Goal: Task Accomplishment & Management: Complete application form

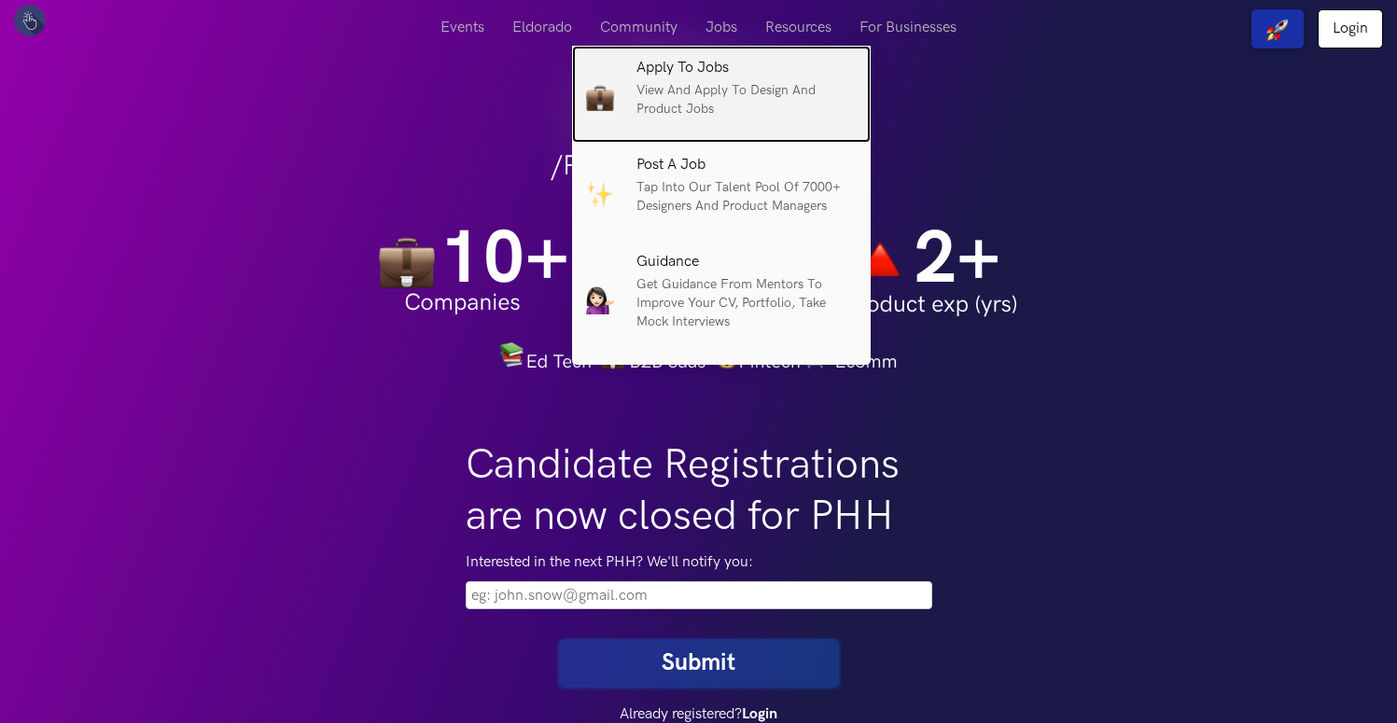
click at [700, 71] on h6 "Apply to Jobs" at bounding box center [747, 68] width 220 height 17
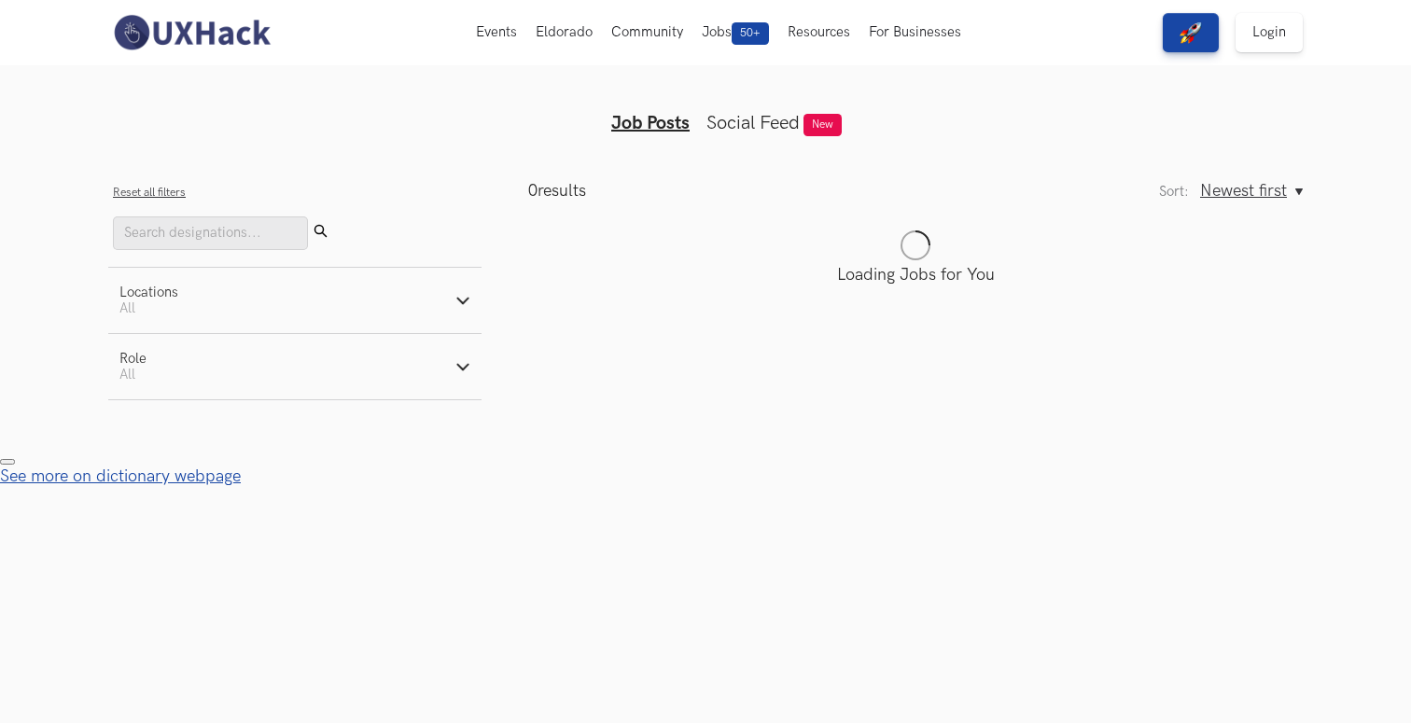
click at [254, 303] on button "Locations Active filters: All" at bounding box center [294, 300] width 373 height 65
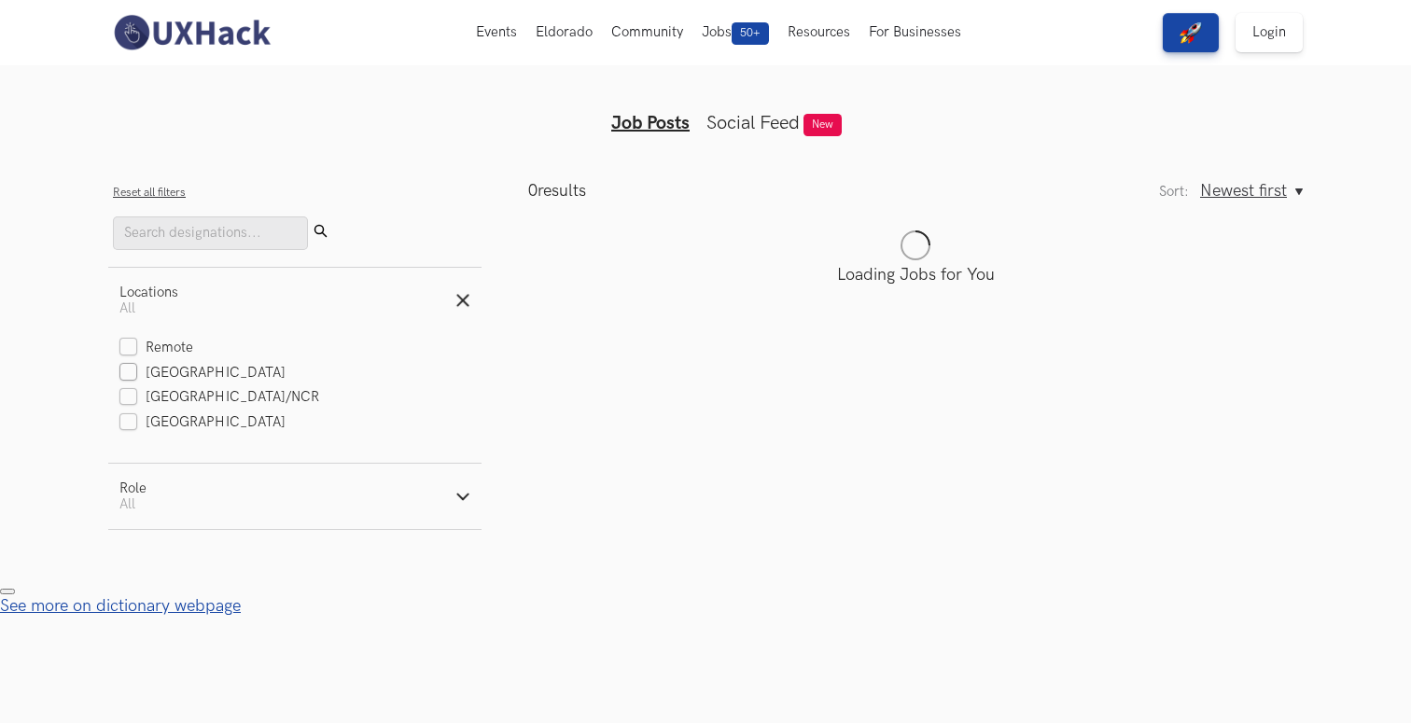
click at [189, 375] on label "[GEOGRAPHIC_DATA]" at bounding box center [202, 374] width 166 height 20
click at [137, 375] on input "[GEOGRAPHIC_DATA]" at bounding box center [128, 374] width 18 height 18
checkbox input "true"
